Goal: Task Accomplishment & Management: Use online tool/utility

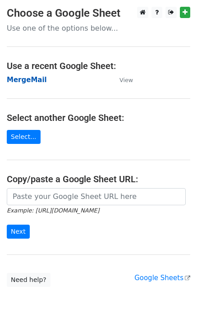
click at [37, 79] on strong "MergeMail" at bounding box center [27, 80] width 40 height 8
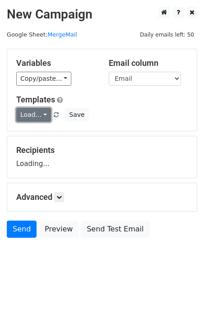
click at [29, 119] on link "Load..." at bounding box center [33, 115] width 35 height 14
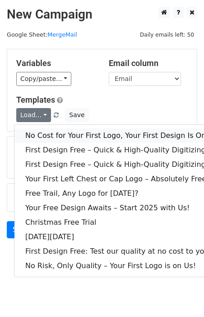
click at [42, 131] on link "No Cost for Your First Logo, Your First Design Is On Us!" at bounding box center [122, 135] width 217 height 14
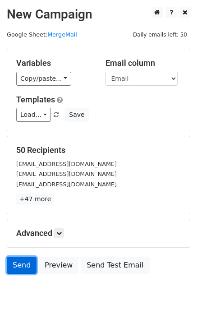
click at [19, 266] on link "Send" at bounding box center [22, 265] width 30 height 17
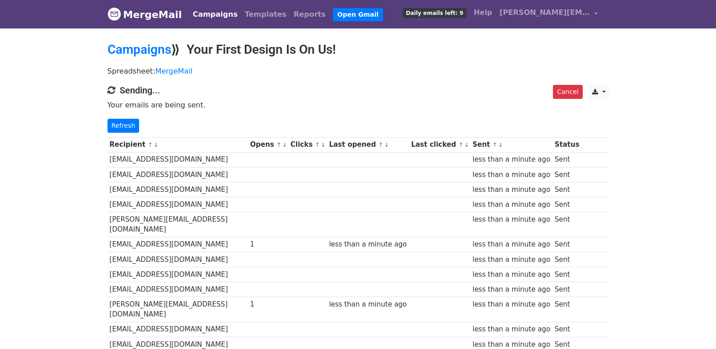
click at [127, 131] on link "Refresh" at bounding box center [124, 126] width 32 height 14
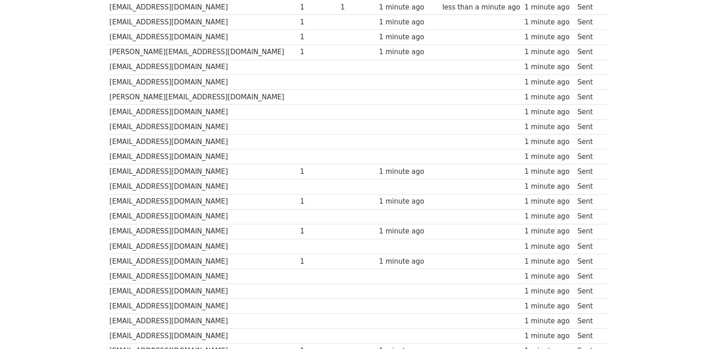
scroll to position [629, 0]
